Goal: Communication & Community: Answer question/provide support

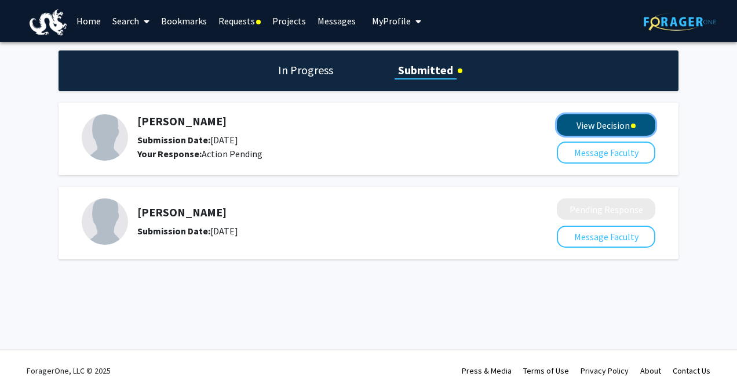
click at [613, 124] on button "View Decision" at bounding box center [606, 124] width 99 height 21
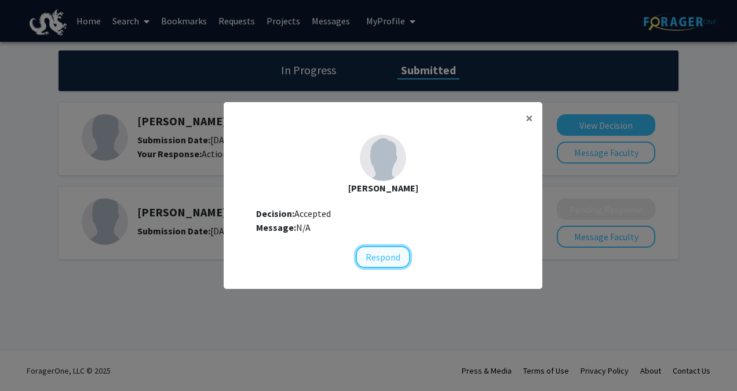
click at [386, 261] on button "Respond" at bounding box center [383, 257] width 54 height 22
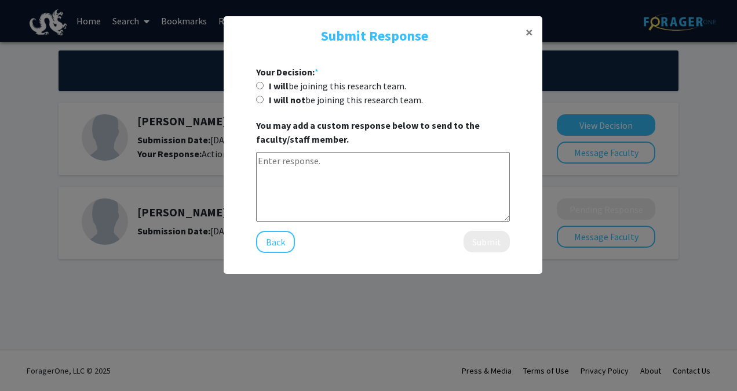
click at [260, 102] on input "I will not be joining this research team." at bounding box center [260, 100] width 8 height 8
radio input "true"
click at [317, 181] on textarea at bounding box center [383, 187] width 254 height 70
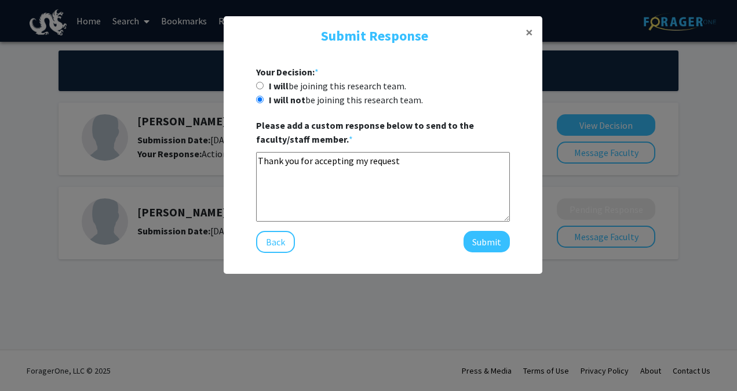
drag, startPoint x: 408, startPoint y: 158, endPoint x: 415, endPoint y: 168, distance: 12.1
click at [415, 168] on textarea "Thank you for accepting my request" at bounding box center [383, 187] width 254 height 70
click at [299, 159] on textarea "Thank you for accepting my request to join the" at bounding box center [383, 187] width 254 height 70
click at [307, 168] on textarea "Thank you [PERSON_NAME] for accepting my request to join the" at bounding box center [383, 187] width 254 height 70
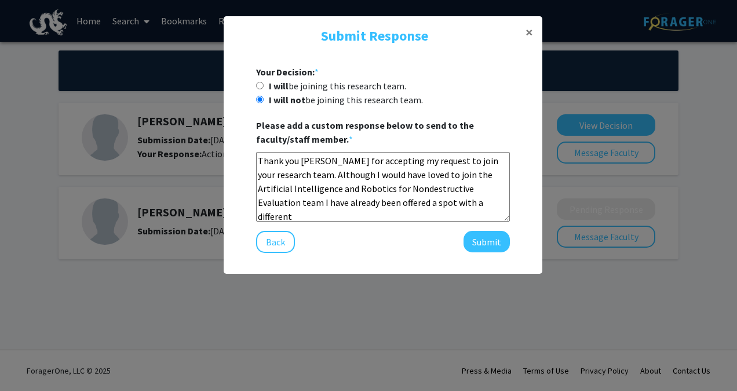
drag, startPoint x: 481, startPoint y: 204, endPoint x: 303, endPoint y: 203, distance: 178.6
click at [303, 203] on textarea "Thank you [PERSON_NAME] for accepting my request to join your research team. Al…" at bounding box center [383, 187] width 254 height 70
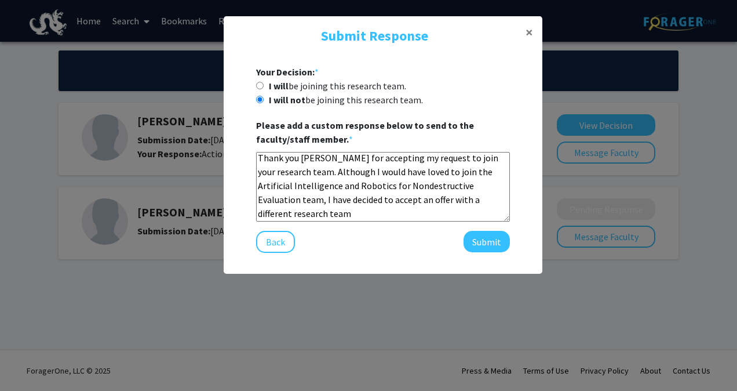
click at [368, 214] on textarea "Thank you [PERSON_NAME] for accepting my request to join your research team. Al…" at bounding box center [383, 187] width 254 height 70
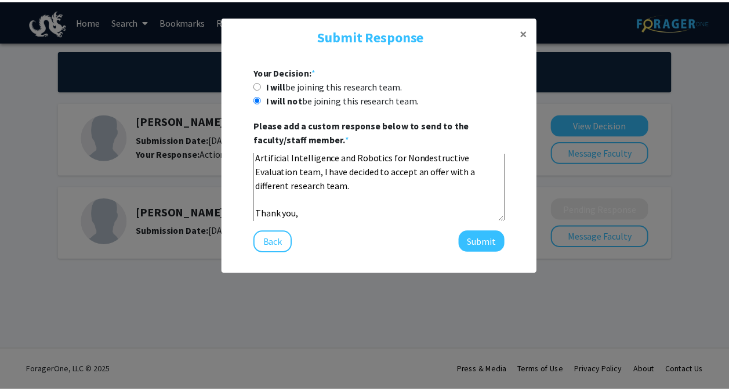
scroll to position [56, 0]
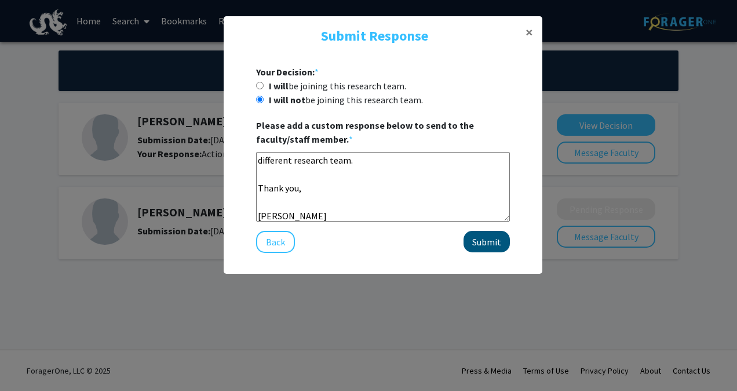
type textarea "Thank you [PERSON_NAME] for accepting my request to join your research team. Al…"
click at [487, 238] on button "Submit" at bounding box center [487, 241] width 46 height 21
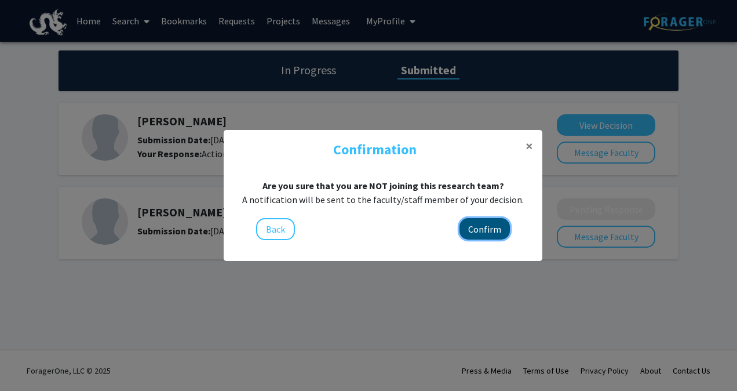
click at [493, 226] on button "Confirm" at bounding box center [485, 228] width 50 height 21
